Goal: Find specific fact: Find specific fact

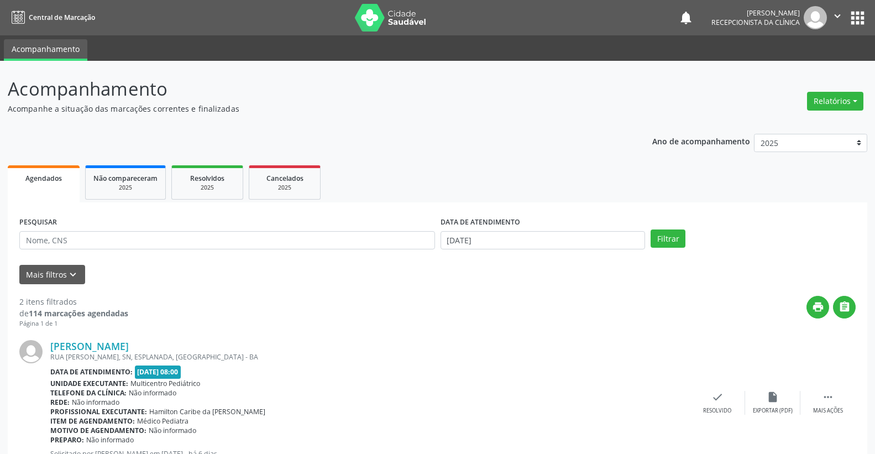
scroll to position [192, 0]
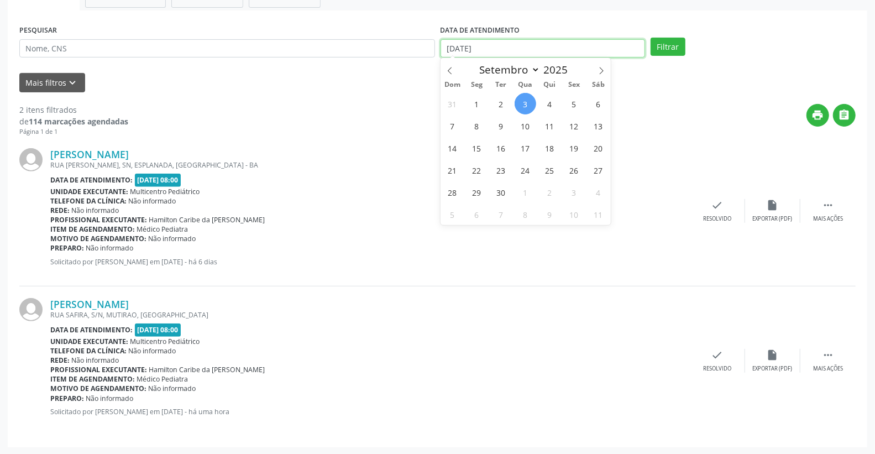
click at [531, 53] on input "[DATE]" at bounding box center [543, 48] width 205 height 19
click at [551, 101] on span "4" at bounding box center [550, 104] width 22 height 22
type input "[DATE]"
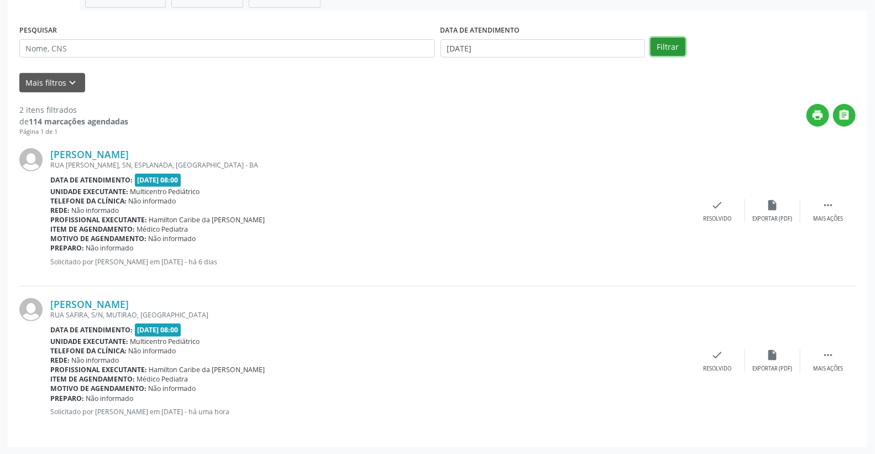
click at [676, 46] on button "Filtrar" at bounding box center [668, 47] width 35 height 19
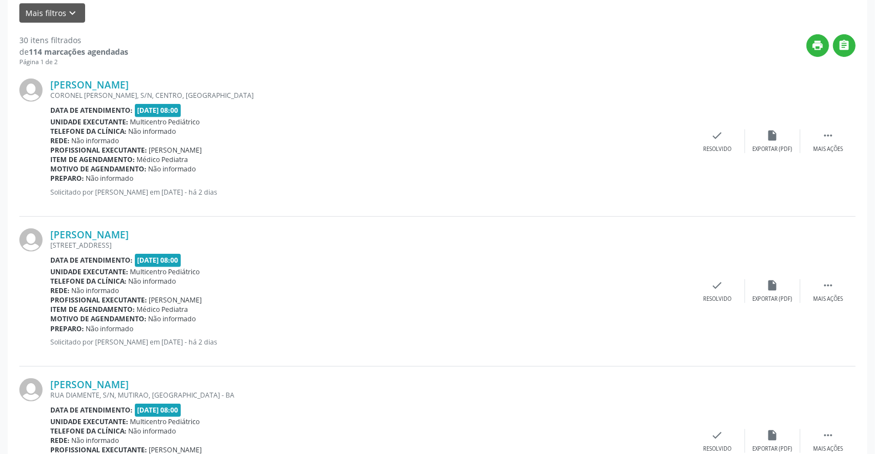
scroll to position [23, 0]
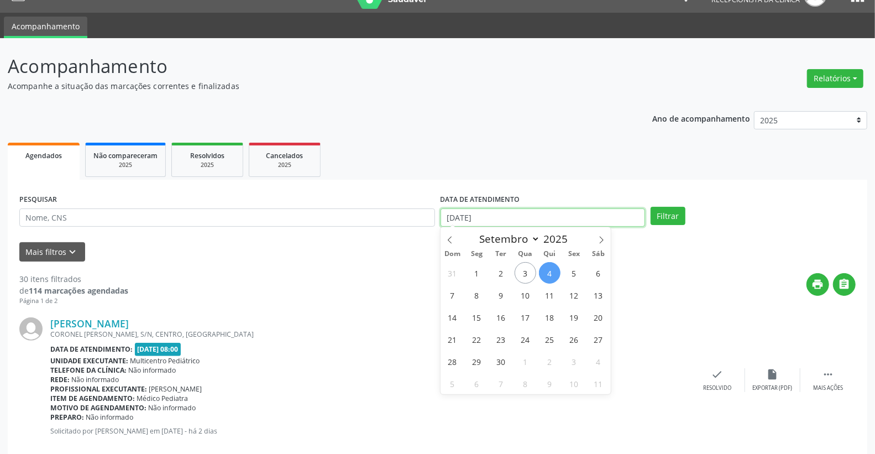
click at [558, 208] on input "[DATE]" at bounding box center [543, 217] width 205 height 19
click at [575, 275] on span "5" at bounding box center [574, 273] width 22 height 22
type input "05/09/2025"
click at [575, 275] on span "5" at bounding box center [574, 273] width 22 height 22
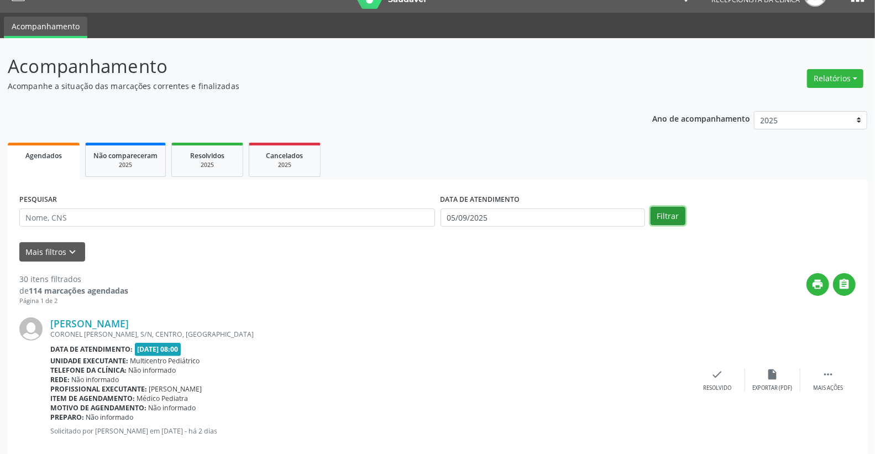
click at [669, 220] on button "Filtrar" at bounding box center [668, 216] width 35 height 19
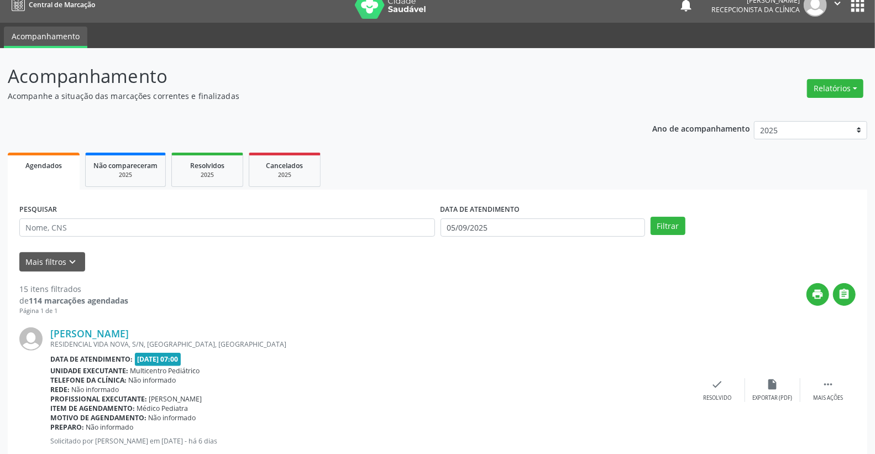
scroll to position [0, 0]
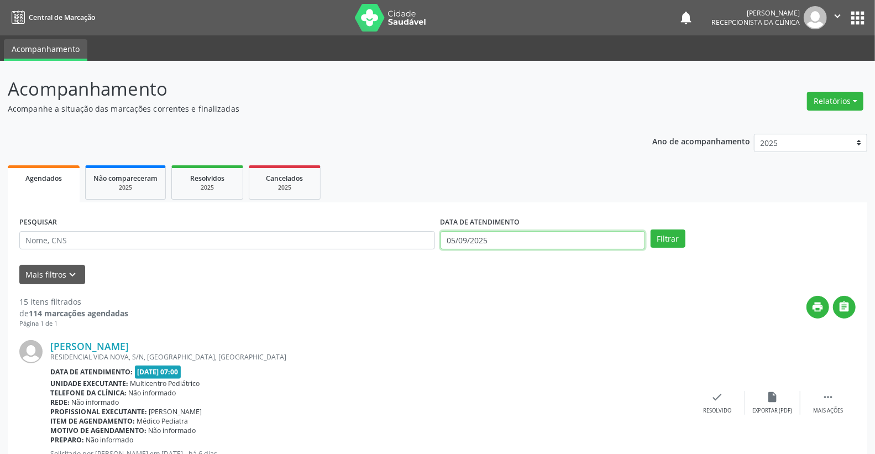
click at [523, 231] on input "05/09/2025" at bounding box center [543, 240] width 205 height 19
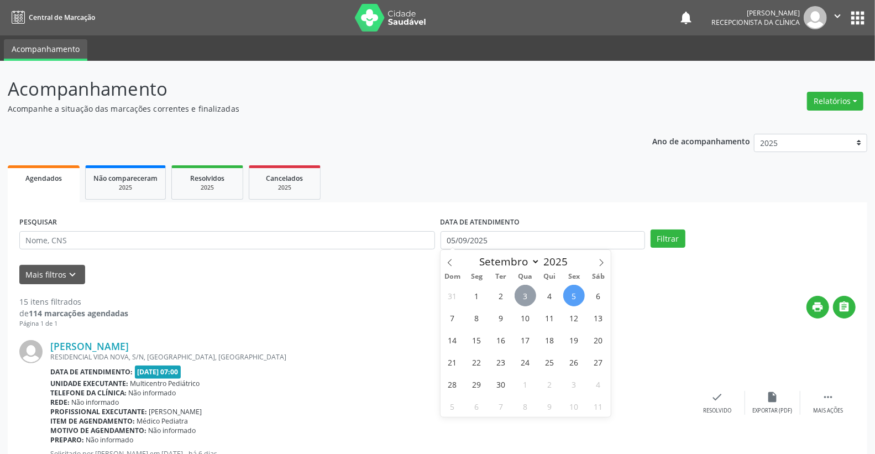
click at [527, 293] on span "3" at bounding box center [526, 296] width 22 height 22
type input "[DATE]"
click at [527, 293] on span "3" at bounding box center [526, 296] width 22 height 22
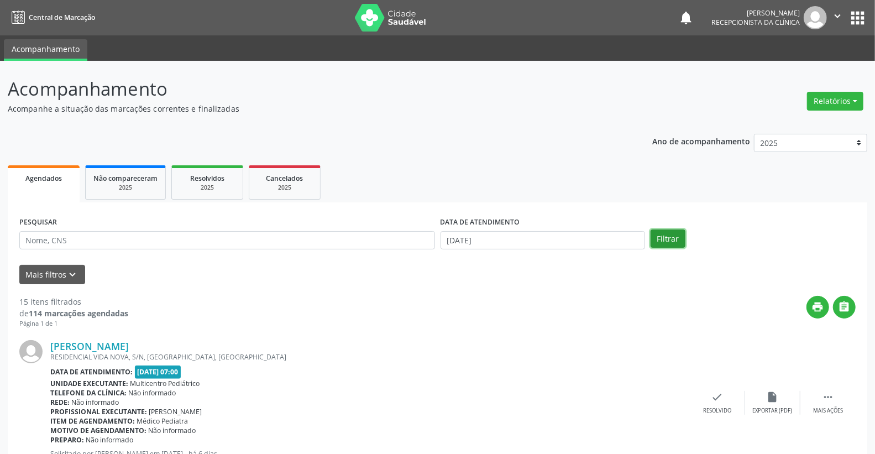
click at [664, 238] on button "Filtrar" at bounding box center [668, 238] width 35 height 19
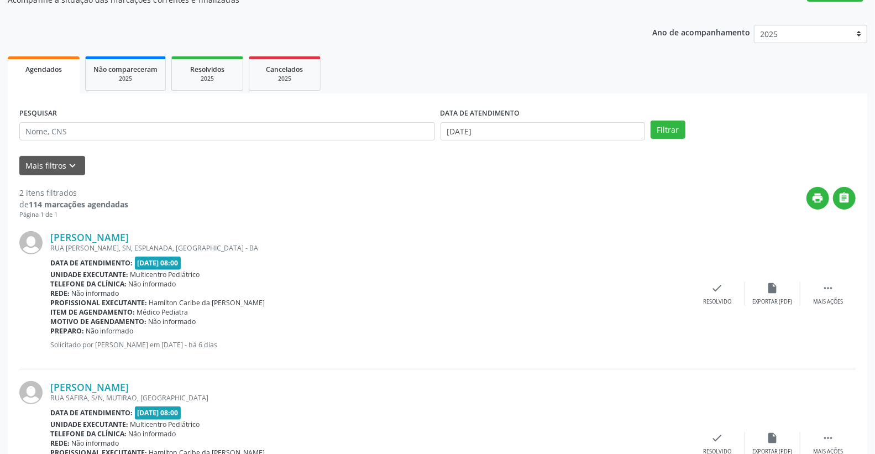
scroll to position [192, 0]
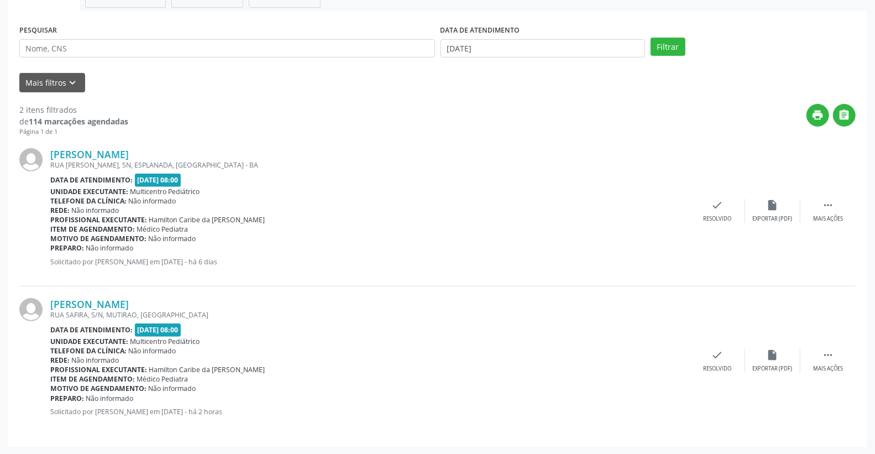
click at [112, 160] on div "RUA [PERSON_NAME], SN, ESPLANADA, [GEOGRAPHIC_DATA] - BA" at bounding box center [370, 164] width 640 height 9
click at [124, 148] on link "[PERSON_NAME]" at bounding box center [89, 154] width 79 height 12
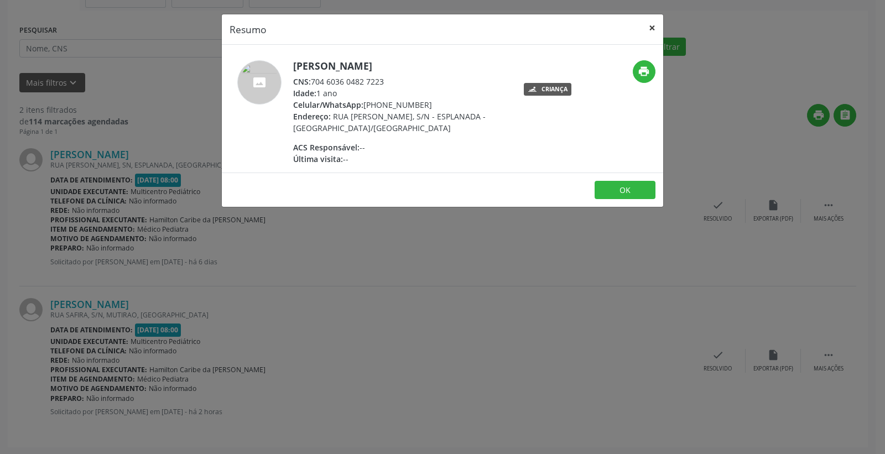
click at [655, 23] on button "×" at bounding box center [652, 27] width 22 height 27
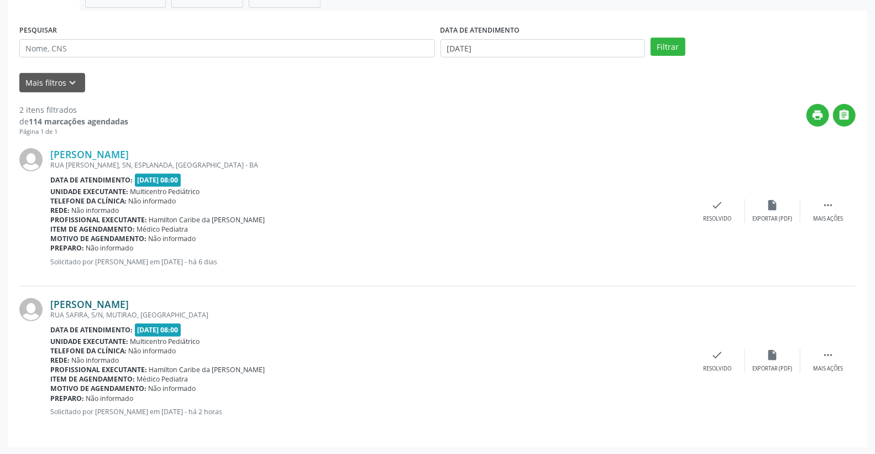
click at [129, 301] on link "[PERSON_NAME]" at bounding box center [89, 304] width 79 height 12
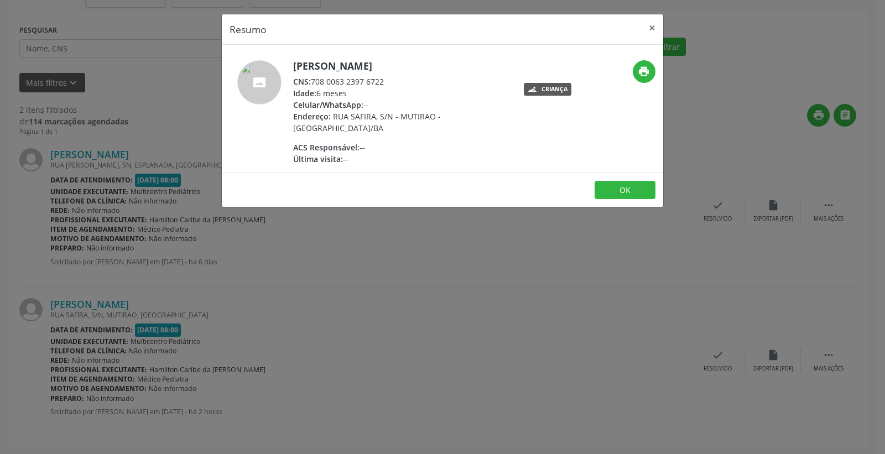
drag, startPoint x: 312, startPoint y: 83, endPoint x: 395, endPoint y: 76, distance: 82.6
click at [400, 77] on div "CNS: 708 0063 2397 6722" at bounding box center [400, 82] width 215 height 12
copy div "708 0063 2397 6722"
click at [651, 29] on button "×" at bounding box center [652, 27] width 22 height 27
